Goal: Transaction & Acquisition: Purchase product/service

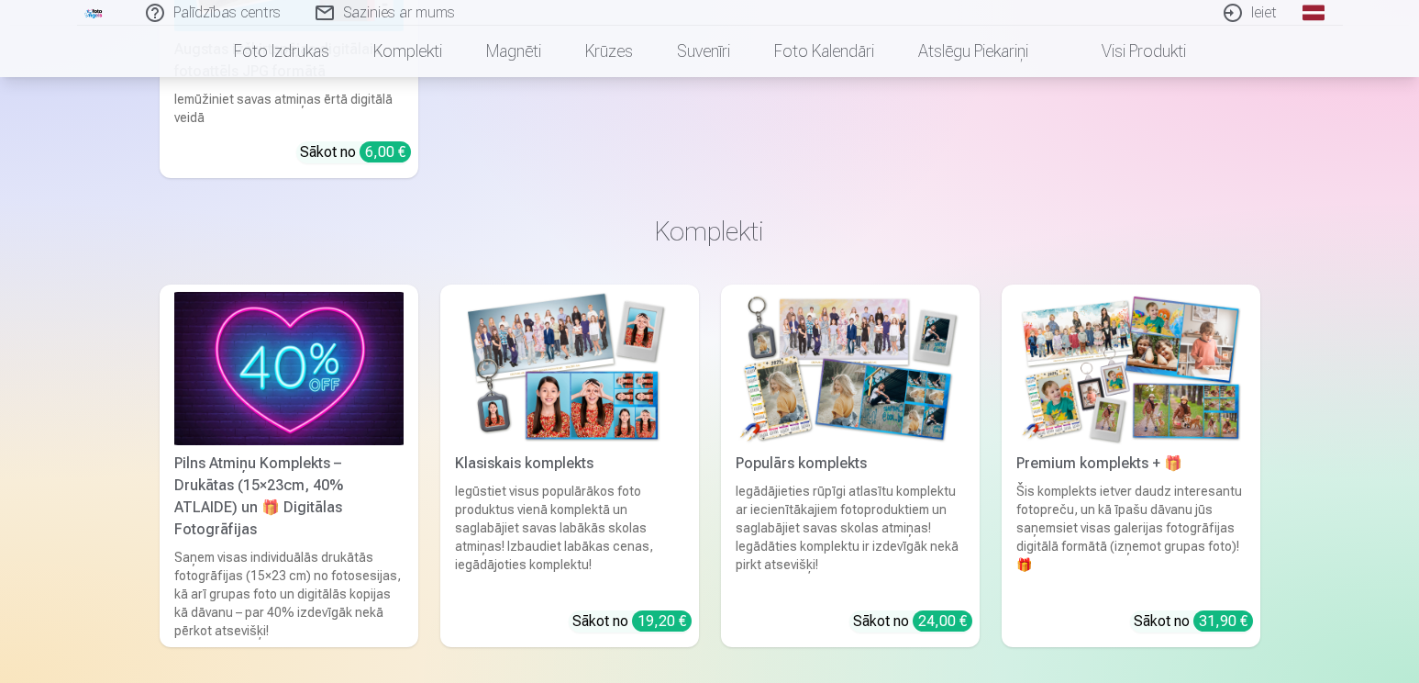
scroll to position [1468, 0]
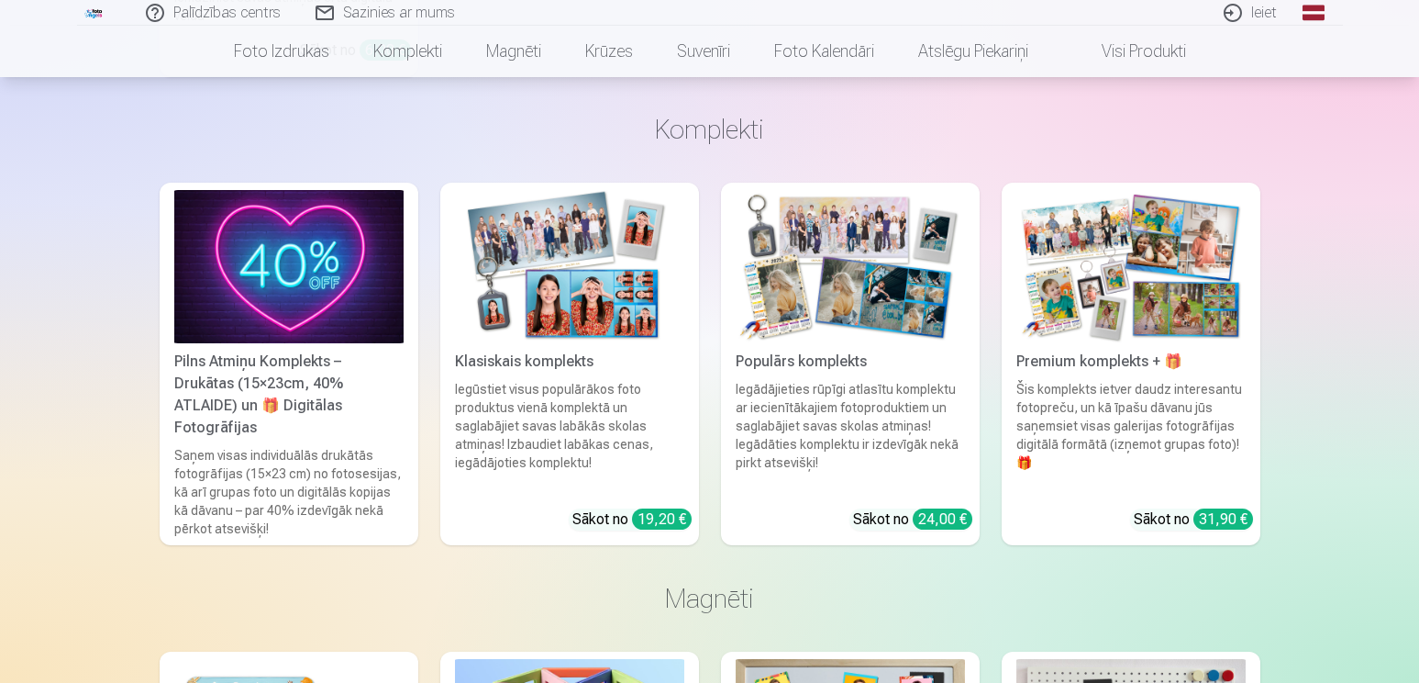
click at [248, 375] on div "Pilns Atmiņu Komplekts – Drukātas (15×23cm, 40% ATLAIDE) un 🎁 Digitālas Fotogrā…" at bounding box center [289, 394] width 244 height 88
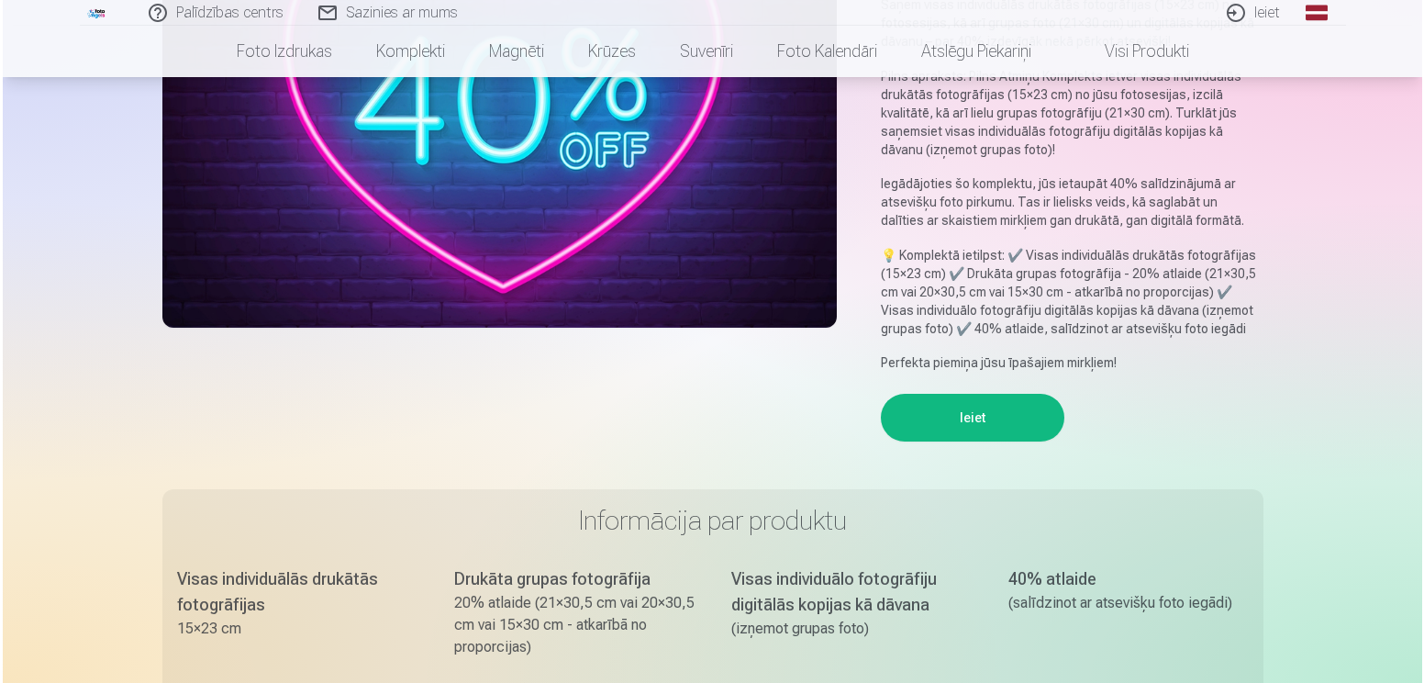
scroll to position [459, 0]
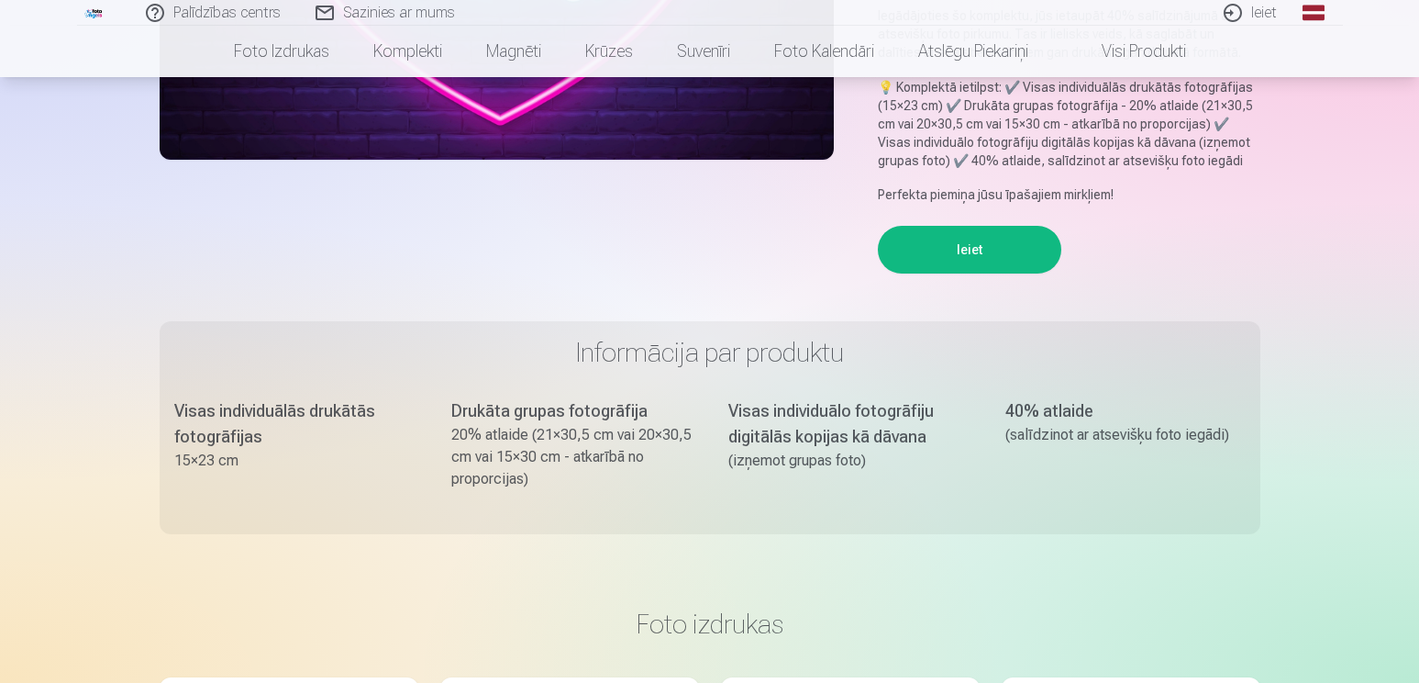
click at [982, 228] on button "Ieiet" at bounding box center [969, 250] width 183 height 48
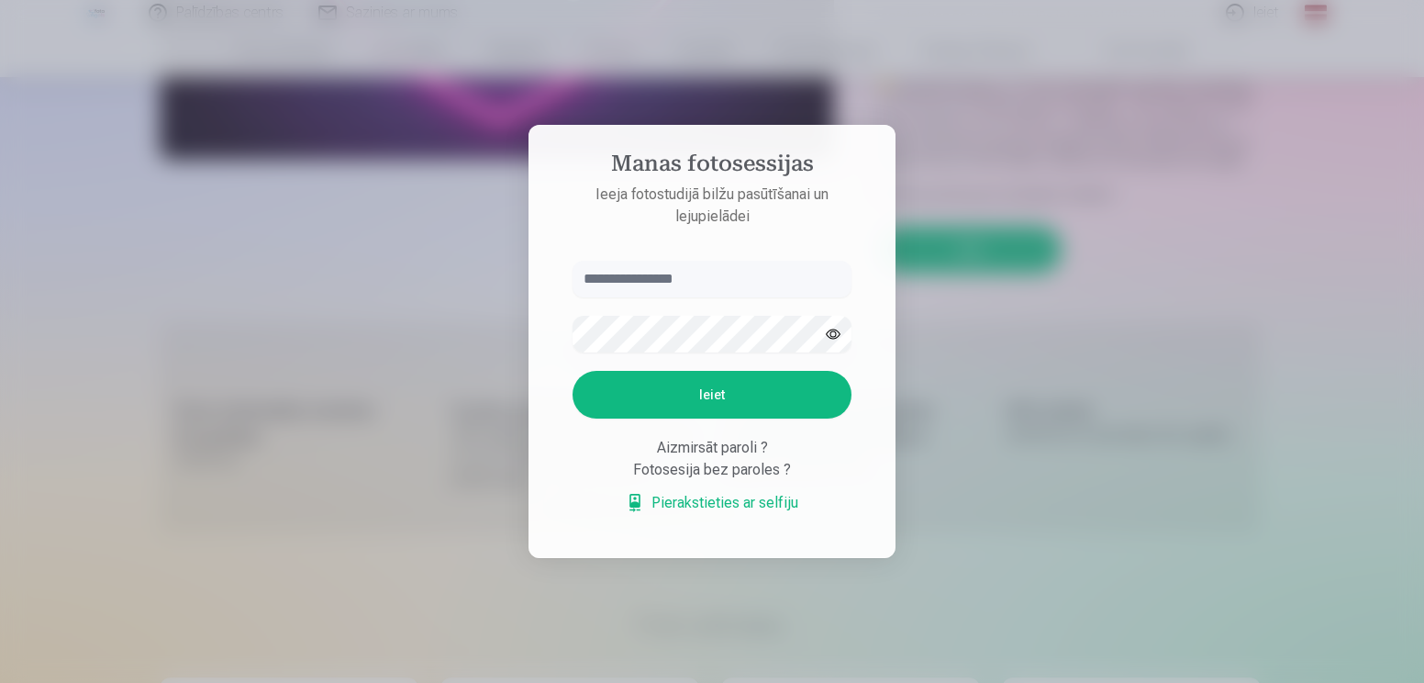
click at [744, 448] on div "Aizmirsāt paroli ?" at bounding box center [711, 448] width 279 height 22
